Goal: Transaction & Acquisition: Purchase product/service

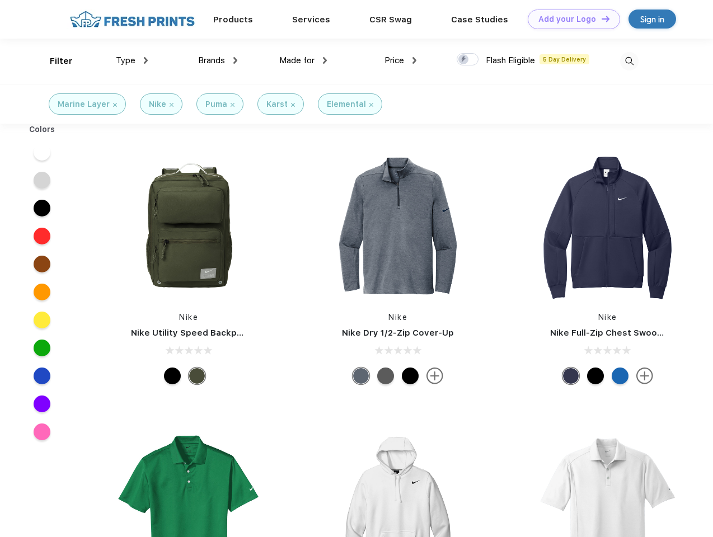
click at [570, 19] on link "Add your Logo Design Tool" at bounding box center [574, 20] width 92 height 20
click at [0, 0] on div "Design Tool" at bounding box center [0, 0] width 0 height 0
click at [601, 18] on link "Add your Logo Design Tool" at bounding box center [574, 20] width 92 height 20
click at [54, 61] on div "Filter" at bounding box center [61, 61] width 23 height 13
click at [132, 60] on span "Type" at bounding box center [126, 60] width 20 height 10
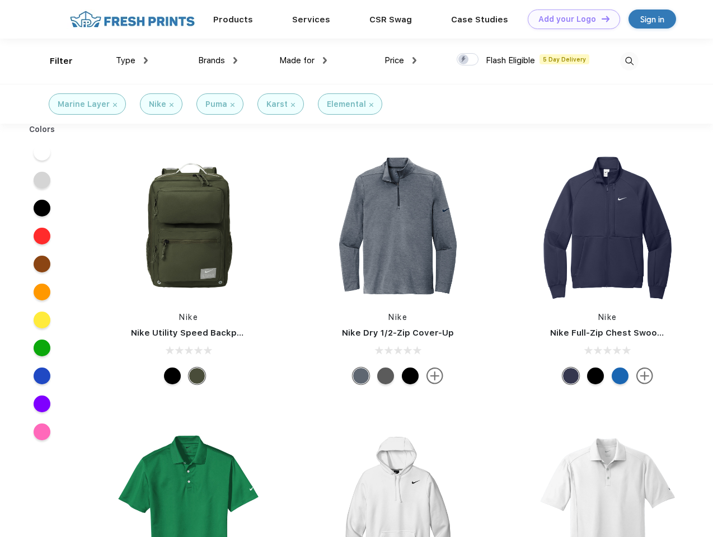
click at [218, 60] on span "Brands" at bounding box center [211, 60] width 27 height 10
click at [303, 60] on span "Made for" at bounding box center [296, 60] width 35 height 10
click at [401, 60] on span "Price" at bounding box center [395, 60] width 20 height 10
click at [468, 60] on div at bounding box center [468, 59] width 22 height 12
click at [464, 60] on input "checkbox" at bounding box center [460, 56] width 7 height 7
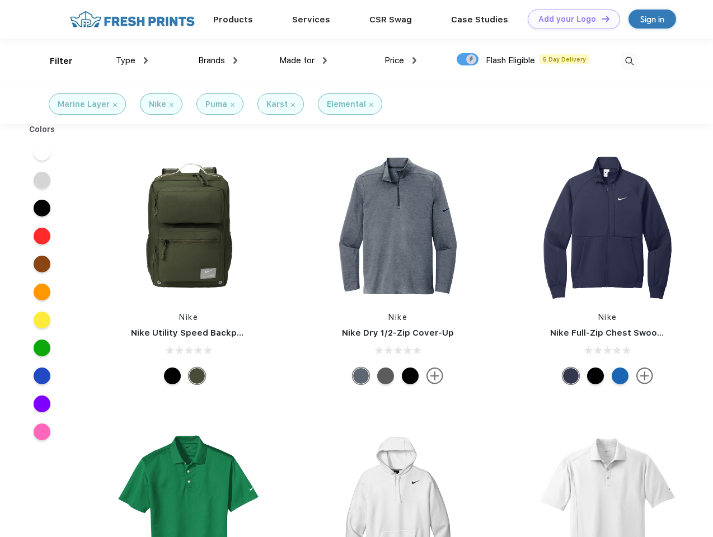
click at [629, 61] on img at bounding box center [629, 61] width 18 height 18
